Goal: Information Seeking & Learning: Learn about a topic

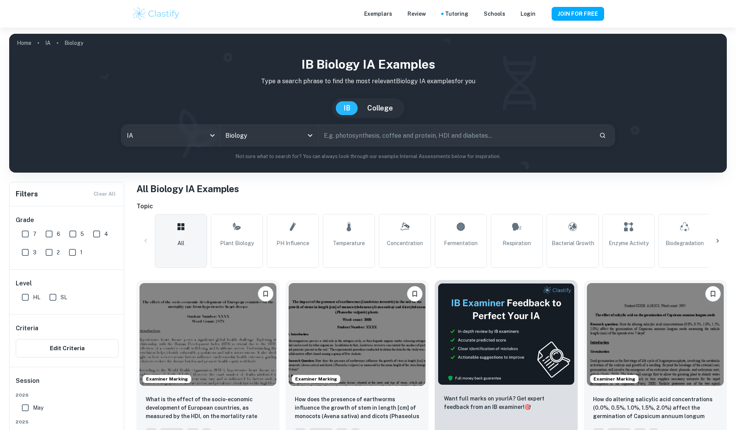
scroll to position [92, 0]
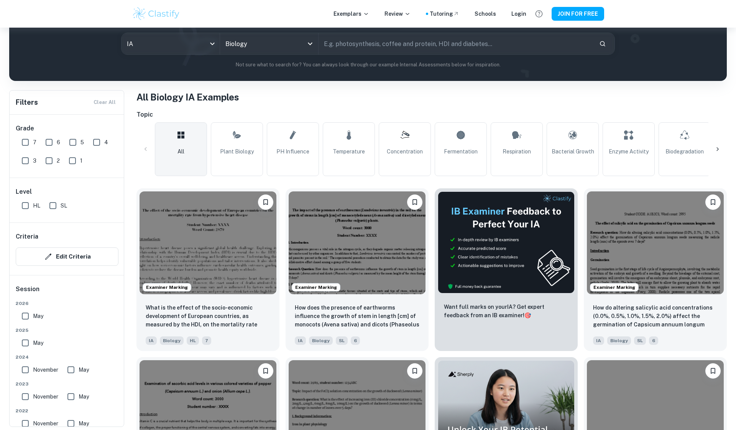
click at [22, 143] on input "7" at bounding box center [25, 142] width 15 height 15
checkbox input "true"
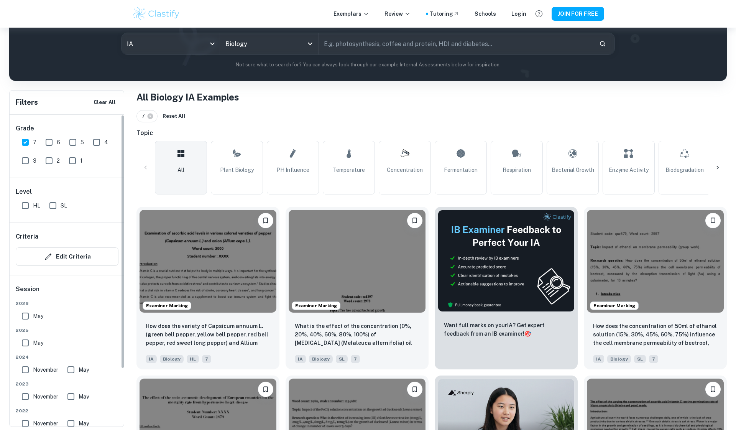
click at [54, 209] on input "SL" at bounding box center [52, 205] width 15 height 15
checkbox input "true"
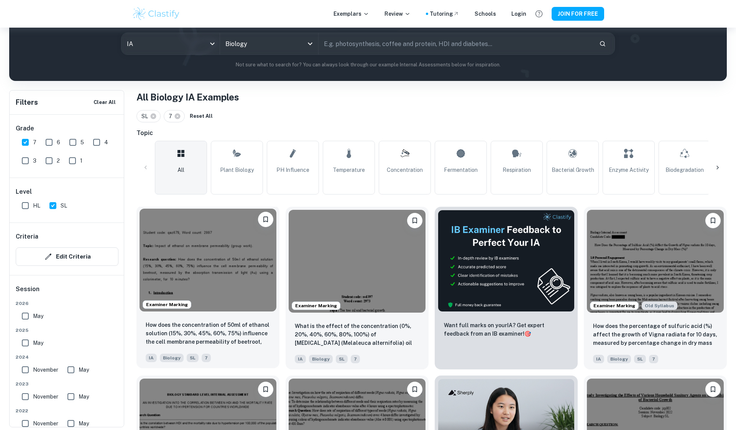
scroll to position [122, 0]
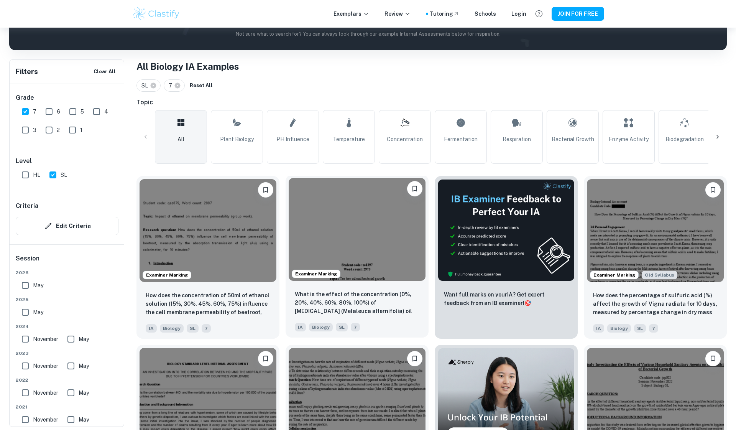
click at [356, 226] on img at bounding box center [357, 229] width 137 height 103
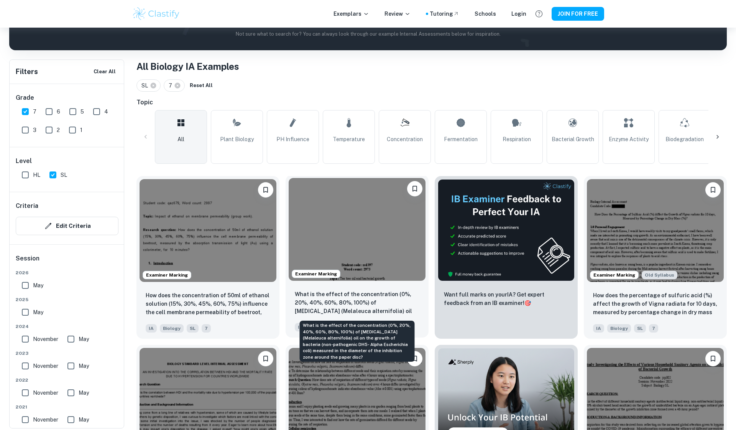
scroll to position [242, 0]
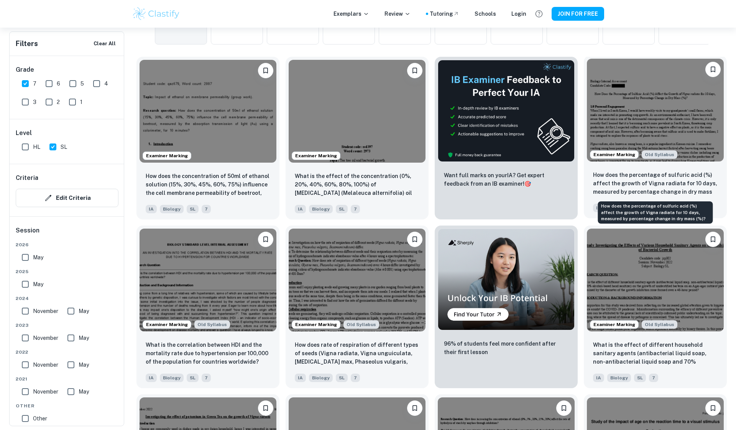
click at [635, 175] on p "How does the percentage of sulfuric acid (%) affect the growth of Vigna radiata…" at bounding box center [655, 184] width 125 height 26
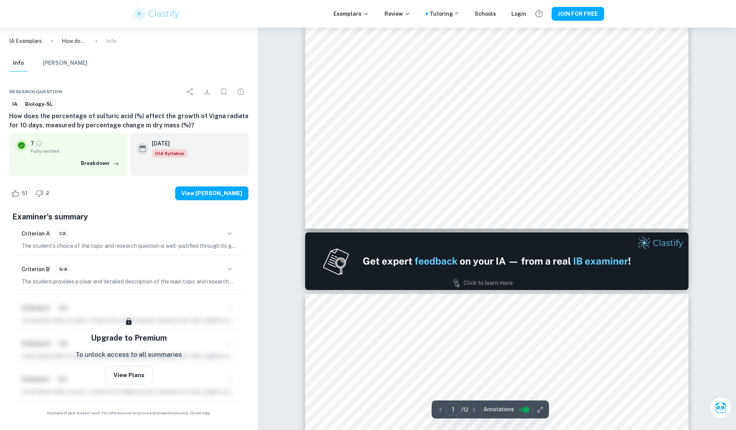
type input "2"
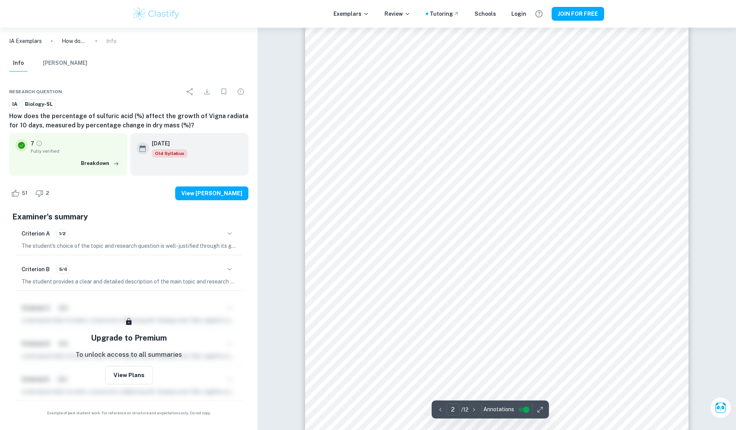
scroll to position [708, 0]
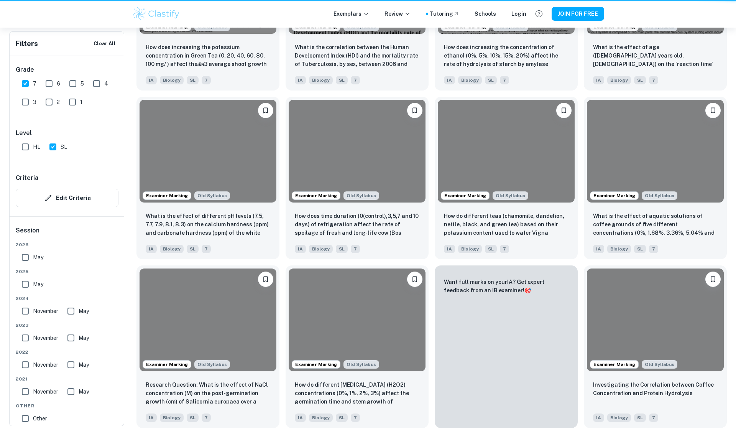
scroll to position [242, 0]
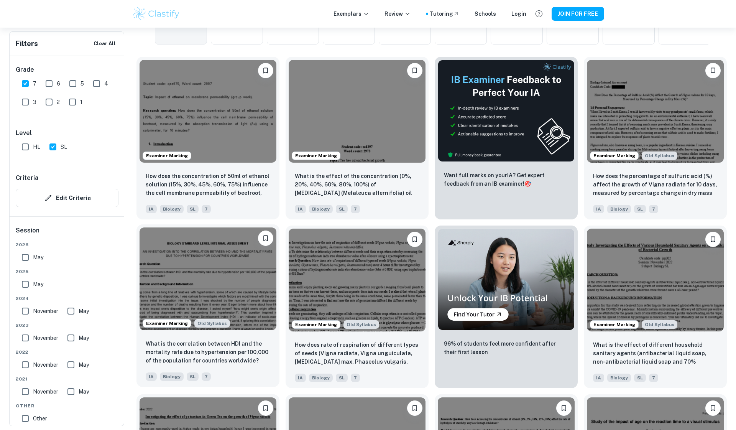
click at [201, 267] on img at bounding box center [208, 278] width 137 height 103
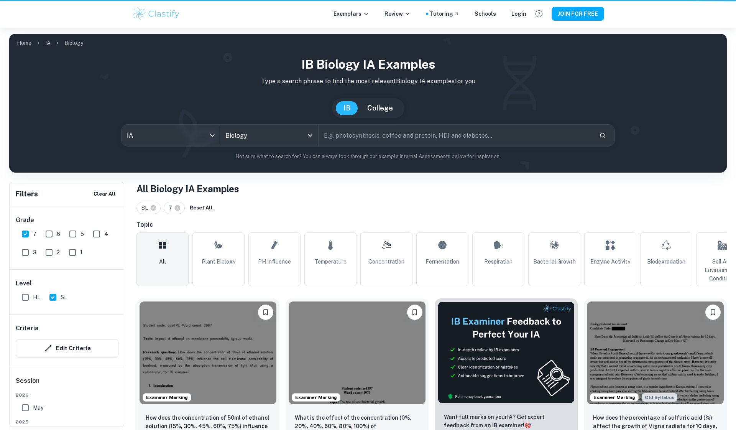
scroll to position [242, 0]
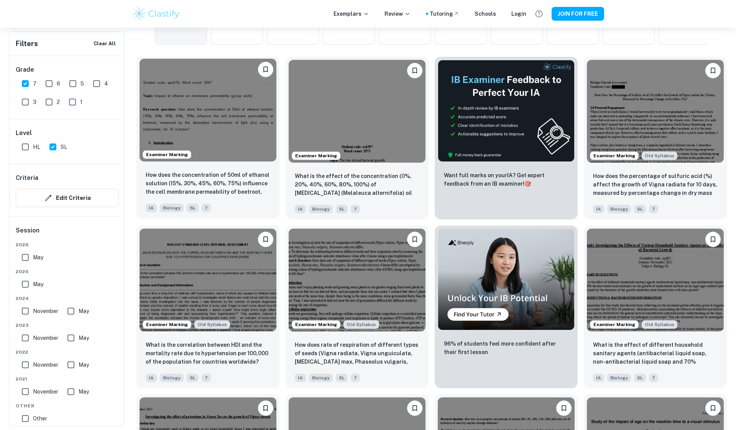
click at [238, 151] on img at bounding box center [208, 110] width 137 height 103
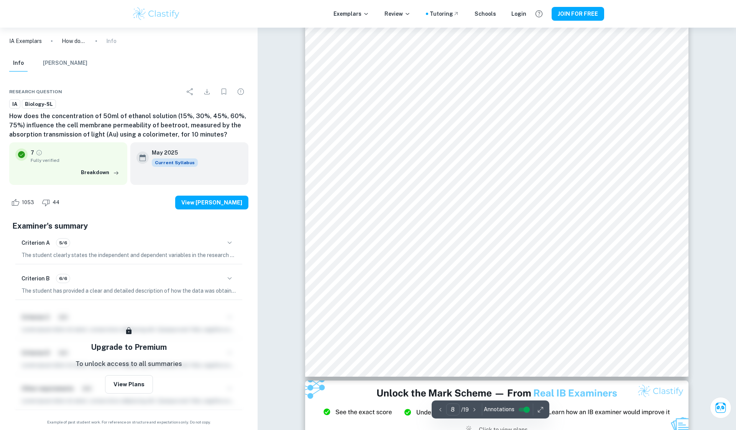
scroll to position [4148, 0]
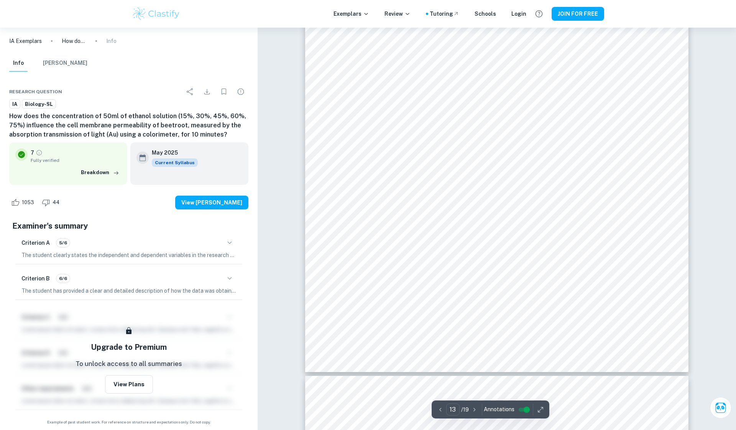
type input "14"
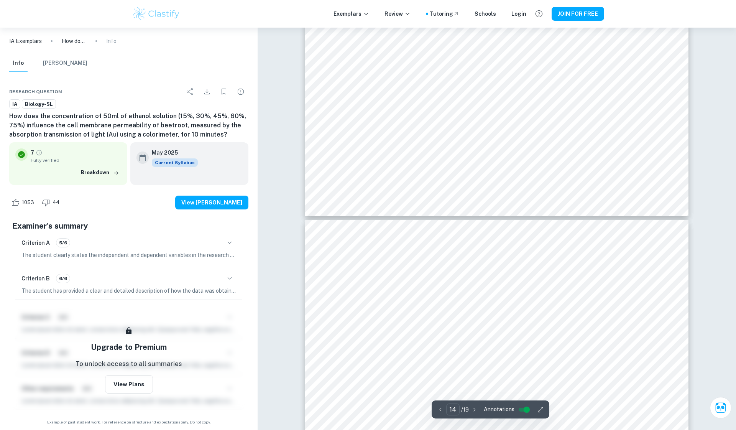
scroll to position [7101, 0]
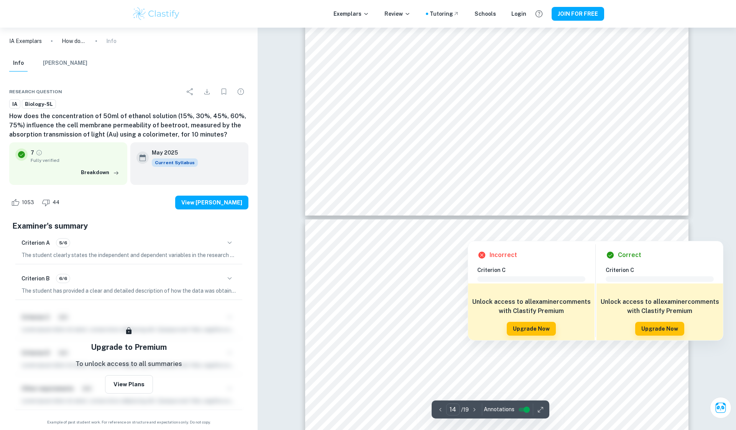
click at [407, 176] on div at bounding box center [497, 175] width 291 height 22
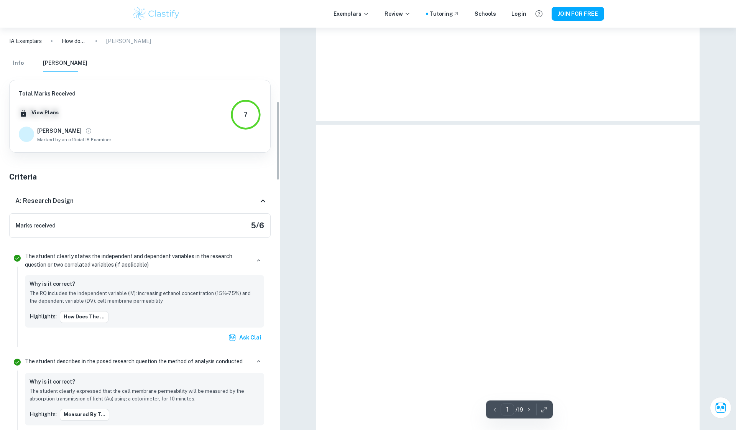
type input "14"
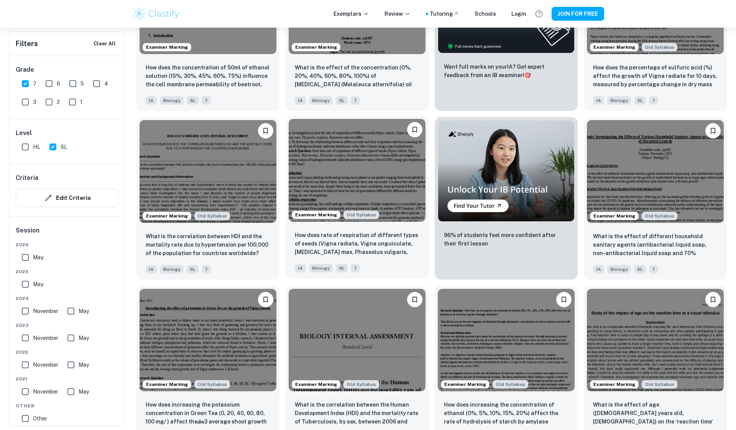
scroll to position [483, 0]
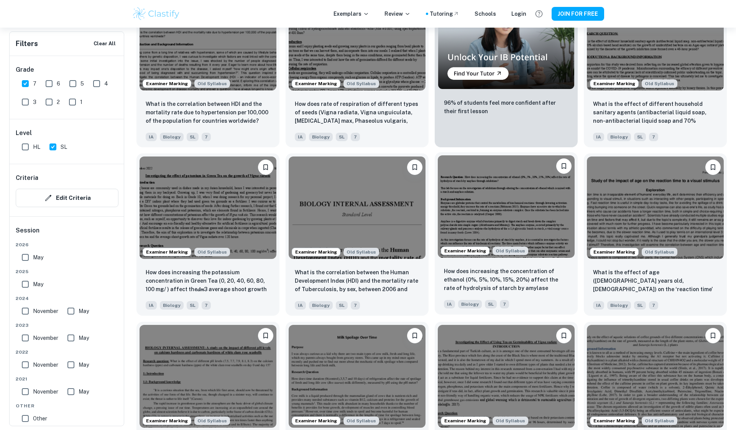
click at [472, 223] on img at bounding box center [506, 206] width 137 height 103
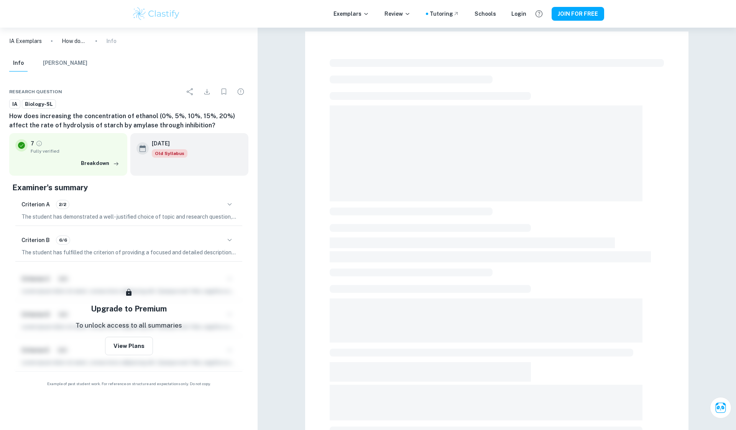
click at [375, 98] on span at bounding box center [430, 96] width 201 height 8
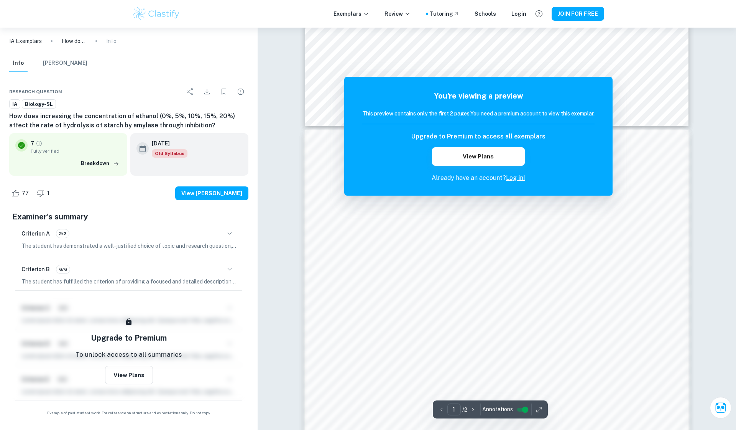
scroll to position [409, 0]
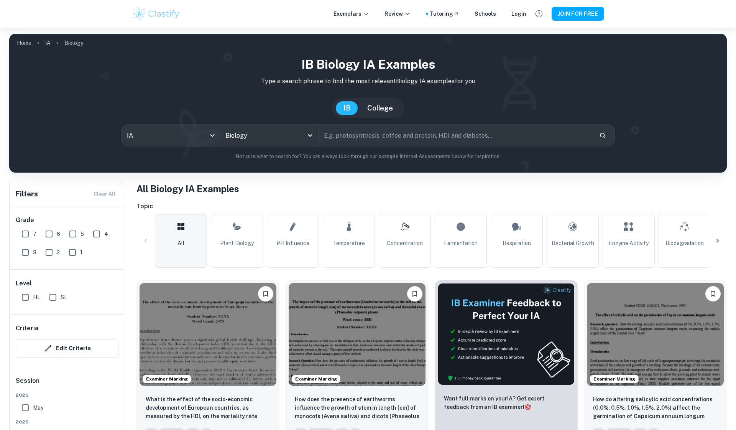
scroll to position [93, 0]
